Goal: Transaction & Acquisition: Download file/media

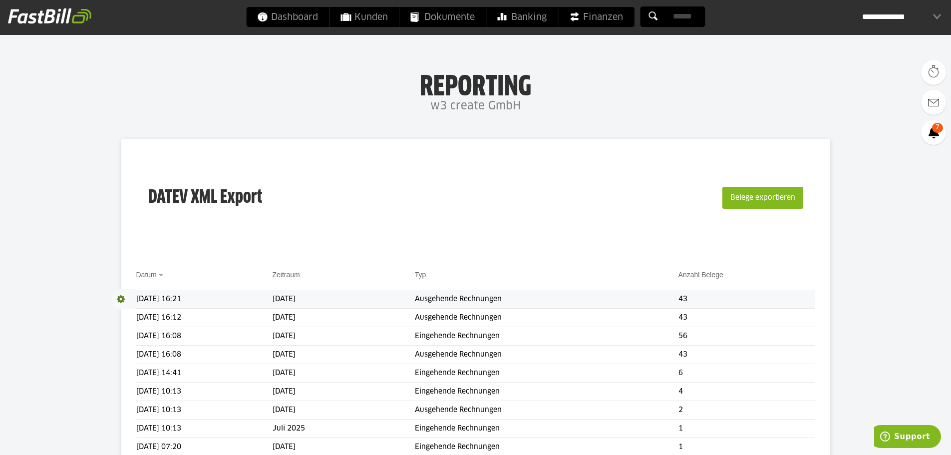
click at [123, 298] on span at bounding box center [123, 299] width 25 height 20
click at [133, 310] on link "Download" at bounding box center [137, 312] width 53 height 11
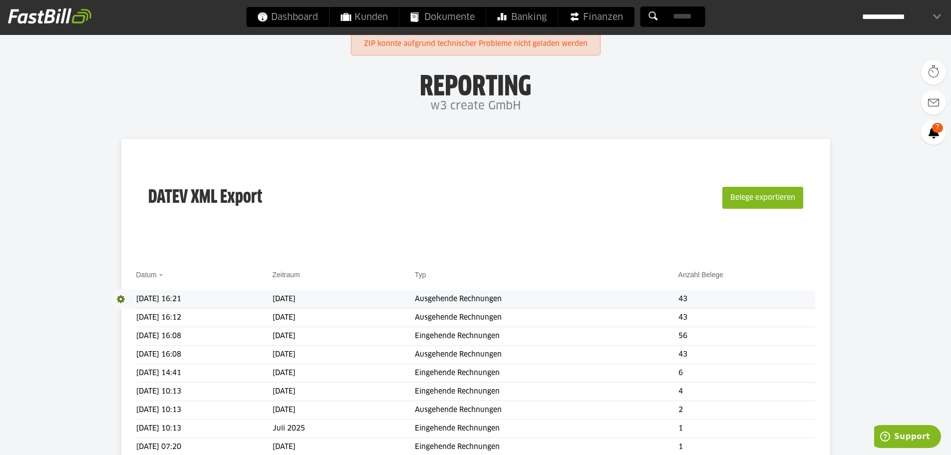
click at [704, 300] on td "43" at bounding box center [747, 299] width 137 height 18
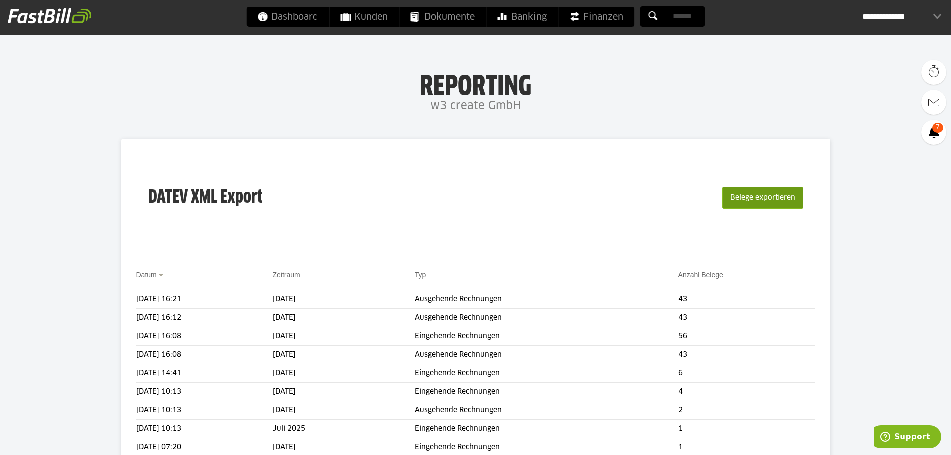
click at [747, 196] on button "Belege exportieren" at bounding box center [762, 198] width 81 height 22
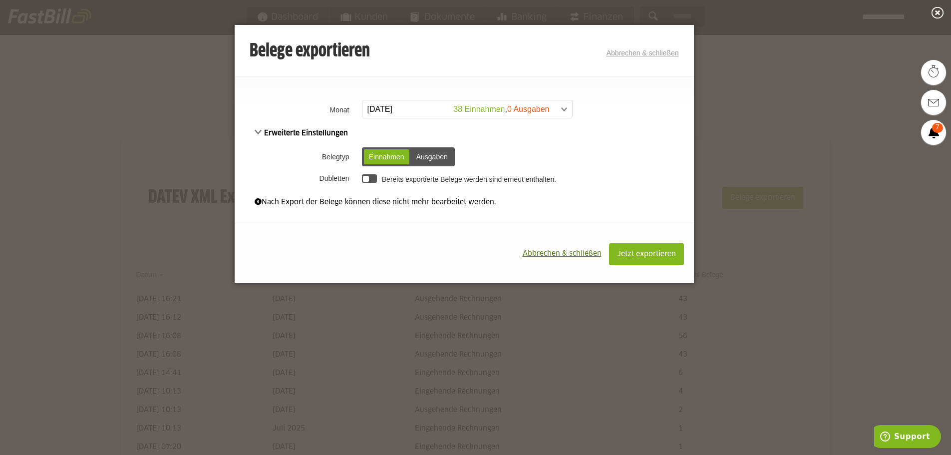
click at [363, 182] on div at bounding box center [369, 178] width 15 height 8
click at [370, 182] on div at bounding box center [369, 178] width 15 height 8
click at [644, 258] on button "Jetzt exportieren" at bounding box center [646, 254] width 75 height 22
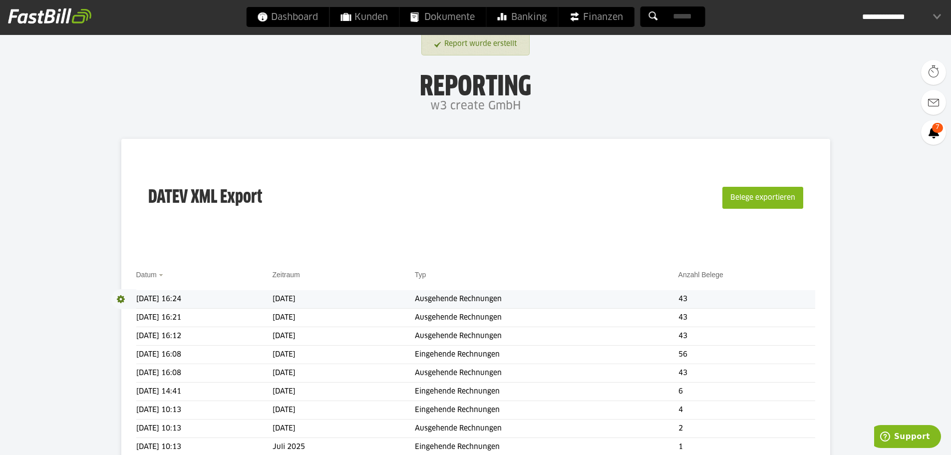
click at [123, 300] on span at bounding box center [123, 299] width 25 height 20
click at [137, 311] on link "Download" at bounding box center [137, 312] width 53 height 11
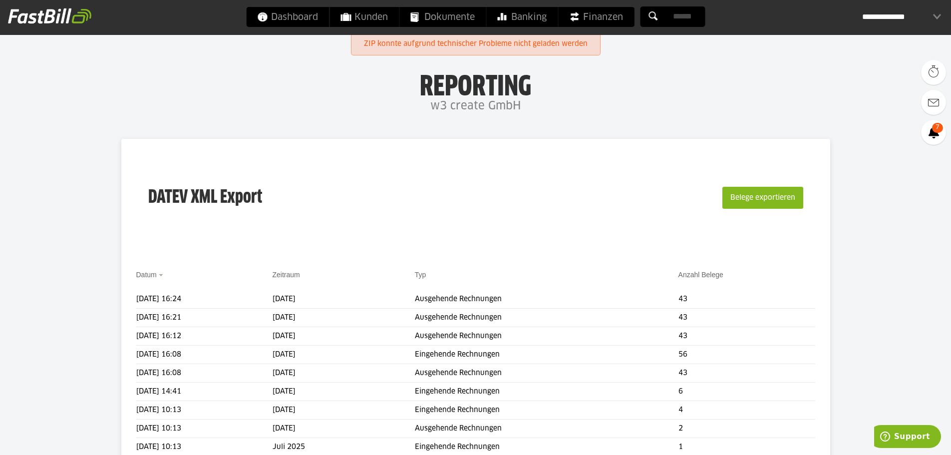
click at [434, 178] on div "DATEV XML Export Belege exportieren" at bounding box center [475, 204] width 679 height 100
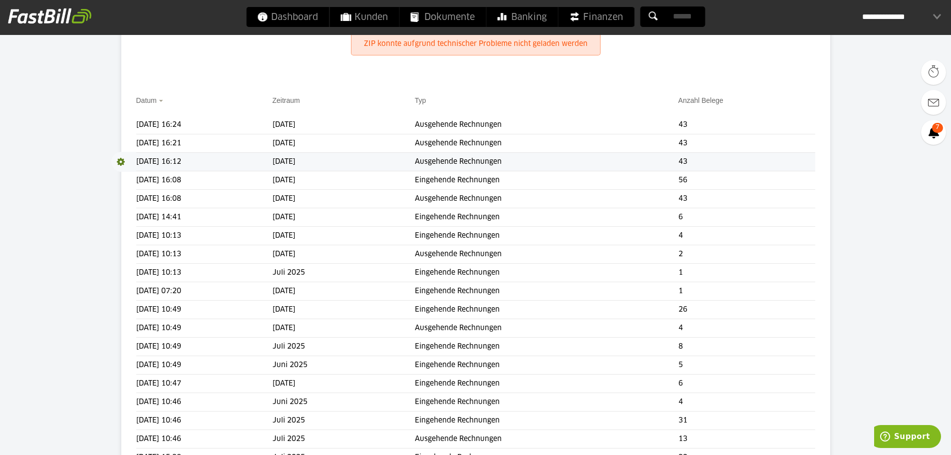
scroll to position [150, 0]
